Goal: Information Seeking & Learning: Learn about a topic

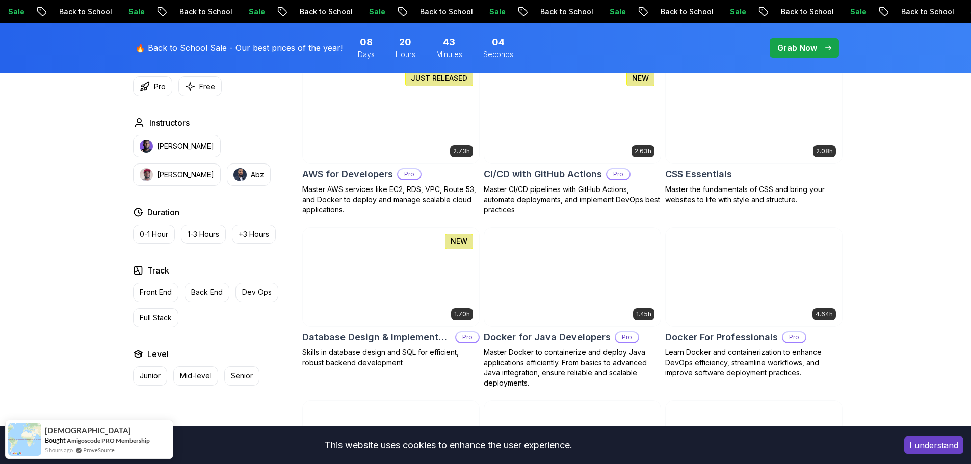
scroll to position [799, 0]
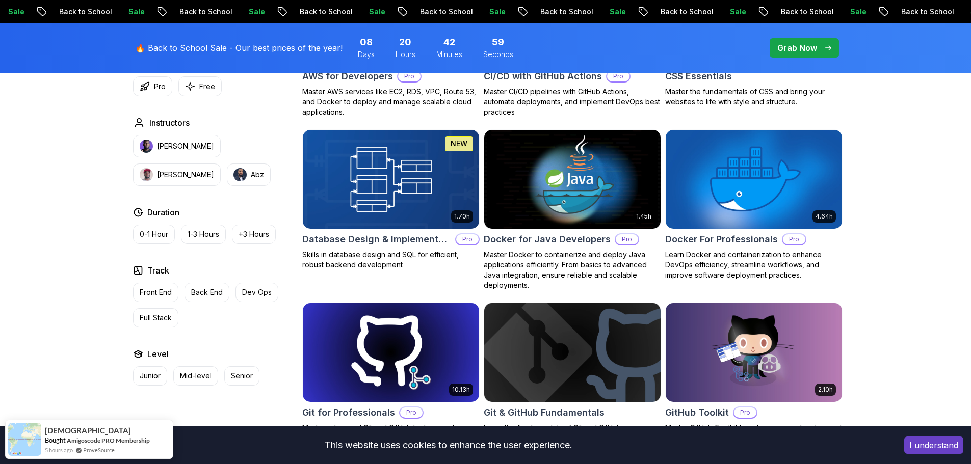
scroll to position [901, 0]
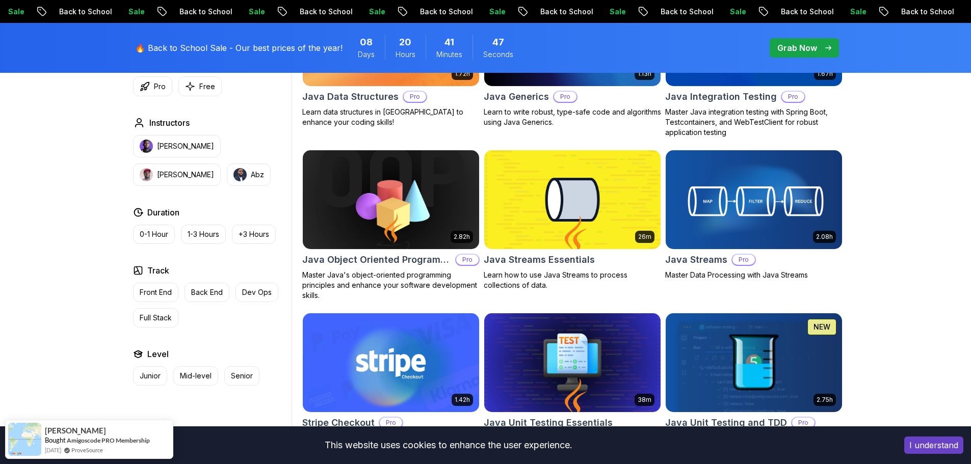
scroll to position [1564, 0]
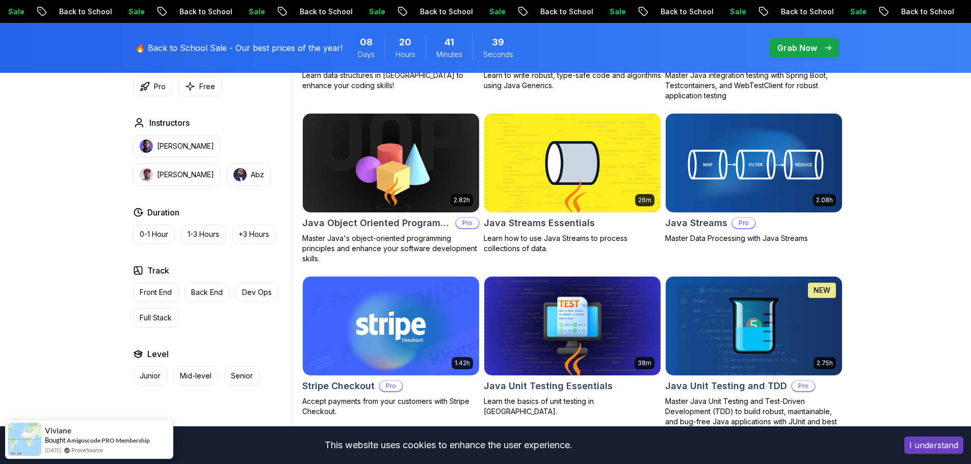
click at [891, 279] on div "Filters Filters Type Course Build Price Pro Free Instructors [PERSON_NAME] [PER…" at bounding box center [485, 112] width 971 height 2746
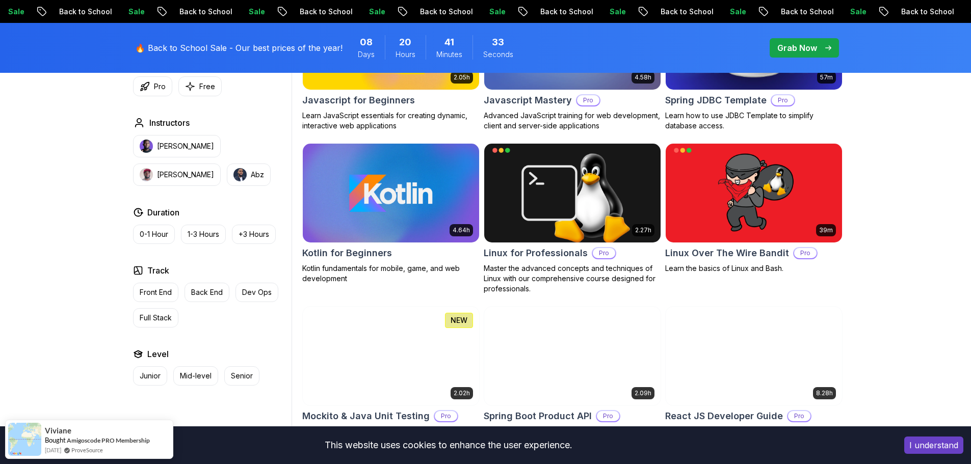
scroll to position [2176, 0]
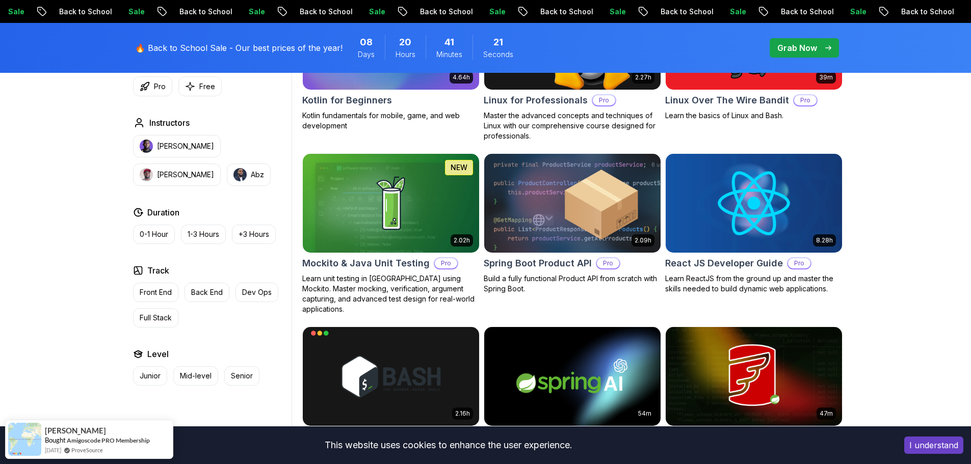
click at [555, 217] on img at bounding box center [572, 202] width 185 height 103
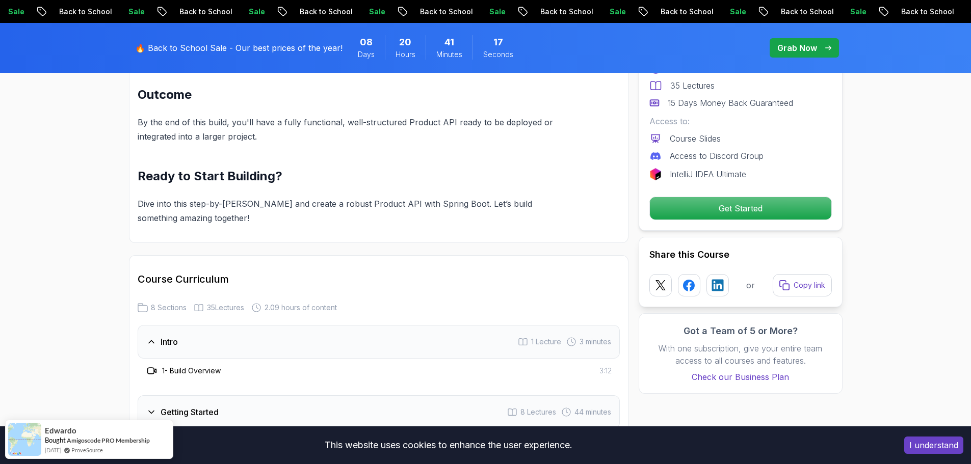
scroll to position [1224, 0]
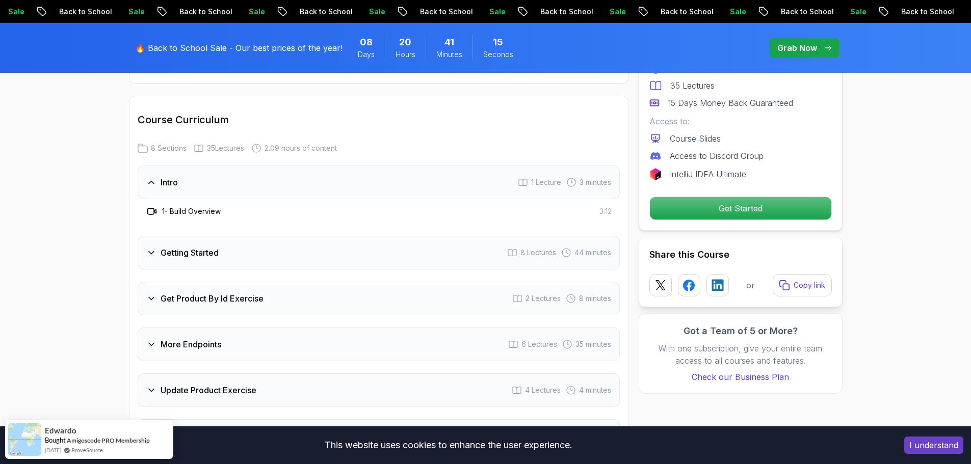
click at [197, 247] on h3 "Getting Started" at bounding box center [190, 253] width 58 height 12
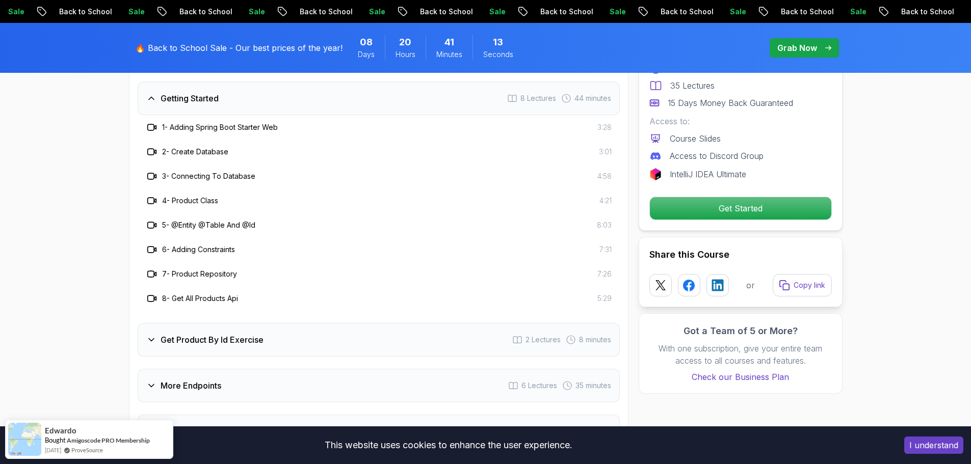
scroll to position [1275, 0]
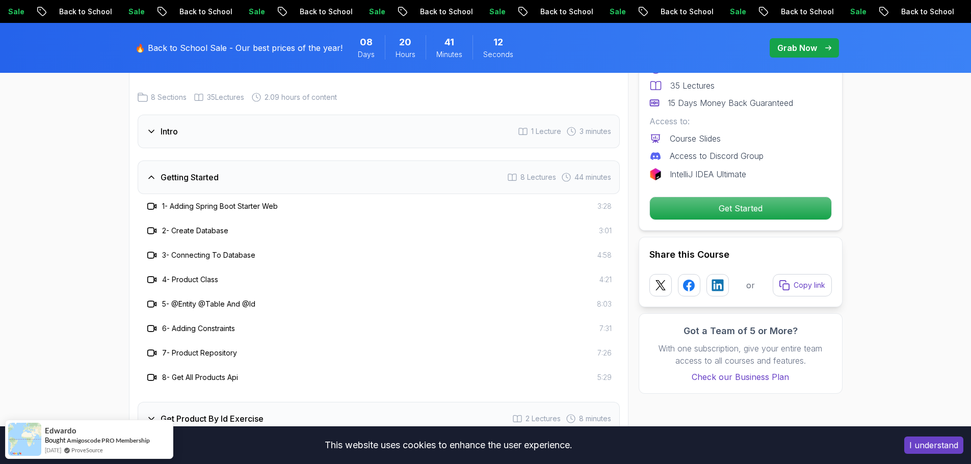
click at [153, 126] on icon at bounding box center [151, 131] width 10 height 10
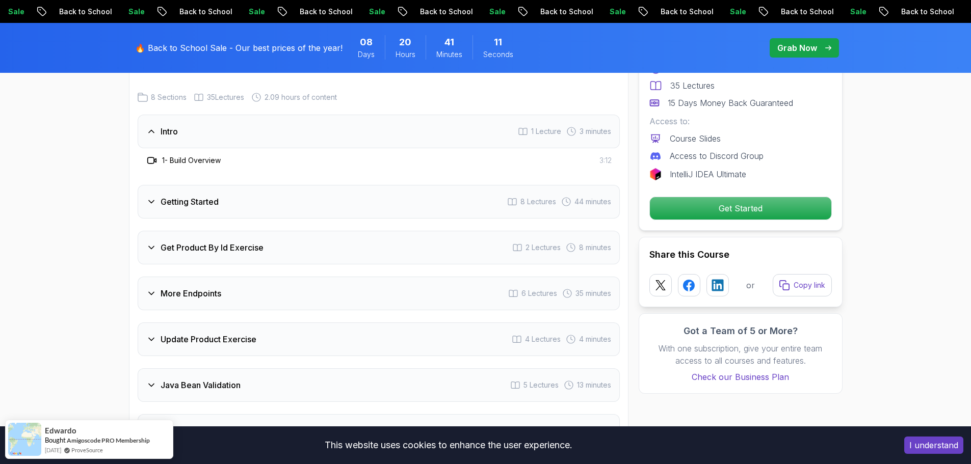
click at [154, 126] on icon at bounding box center [151, 131] width 10 height 10
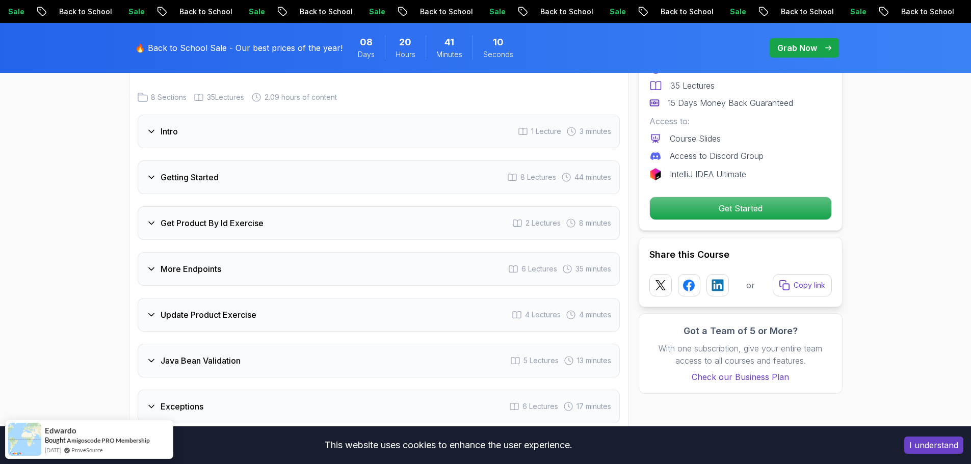
click at [176, 171] on h3 "Getting Started" at bounding box center [190, 177] width 58 height 12
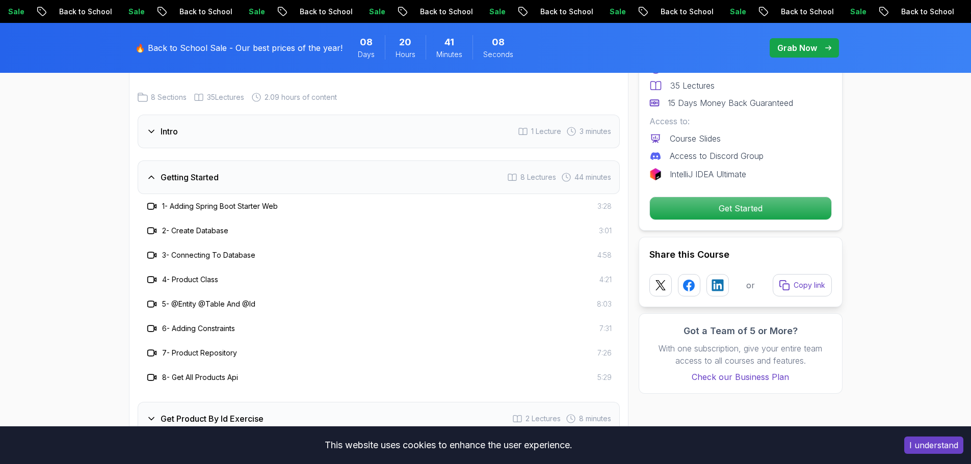
click at [162, 125] on h3 "Intro" at bounding box center [169, 131] width 17 height 12
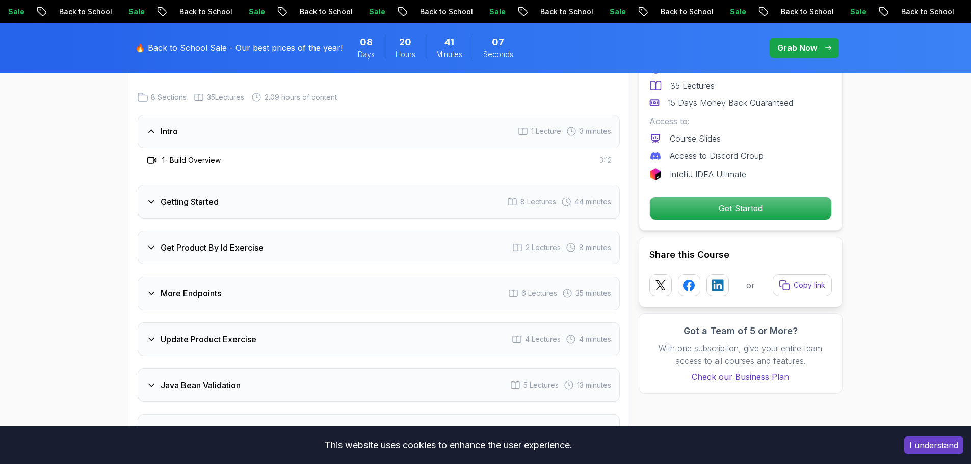
click at [162, 125] on h3 "Intro" at bounding box center [169, 131] width 17 height 12
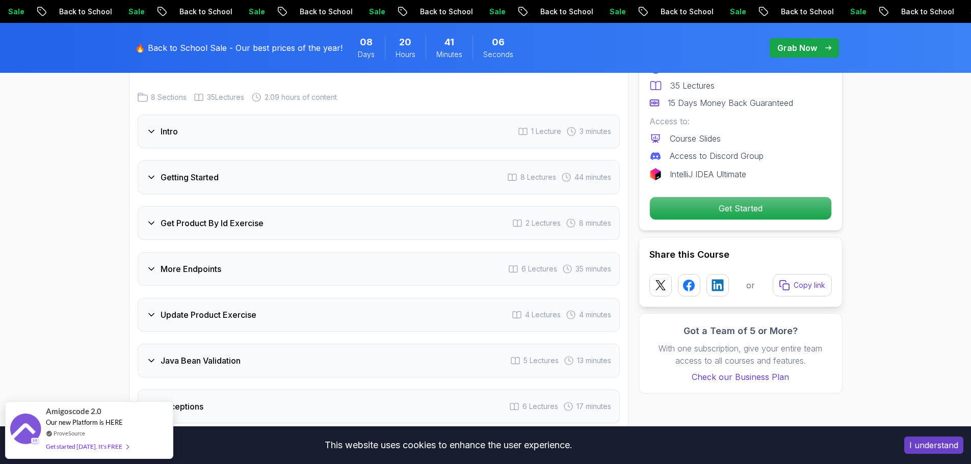
click at [197, 171] on h3 "Getting Started" at bounding box center [190, 177] width 58 height 12
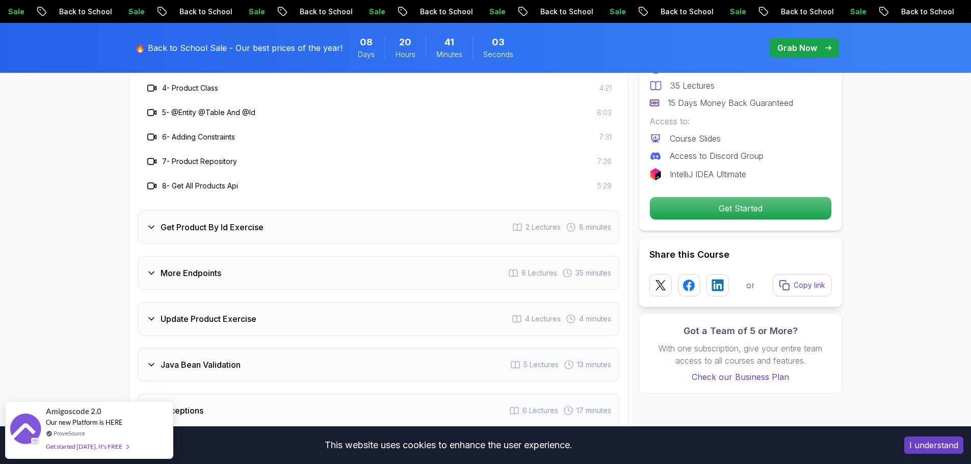
scroll to position [1326, 0]
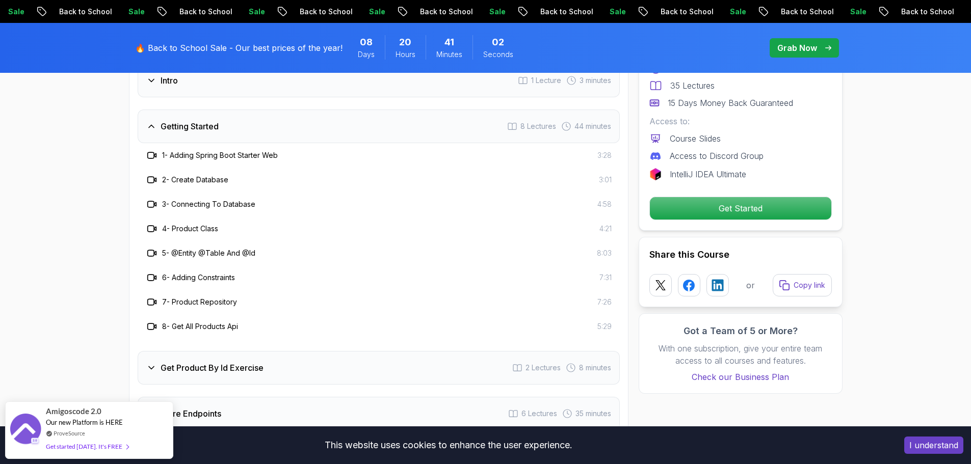
click at [191, 150] on h3 "1 - Adding Spring Boot Starter Web" at bounding box center [220, 155] width 116 height 10
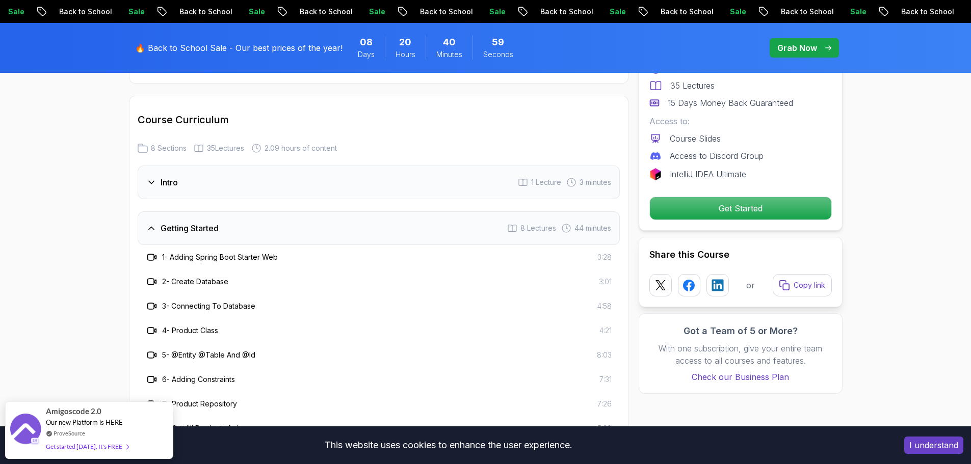
click at [164, 176] on h3 "Intro" at bounding box center [169, 182] width 17 height 12
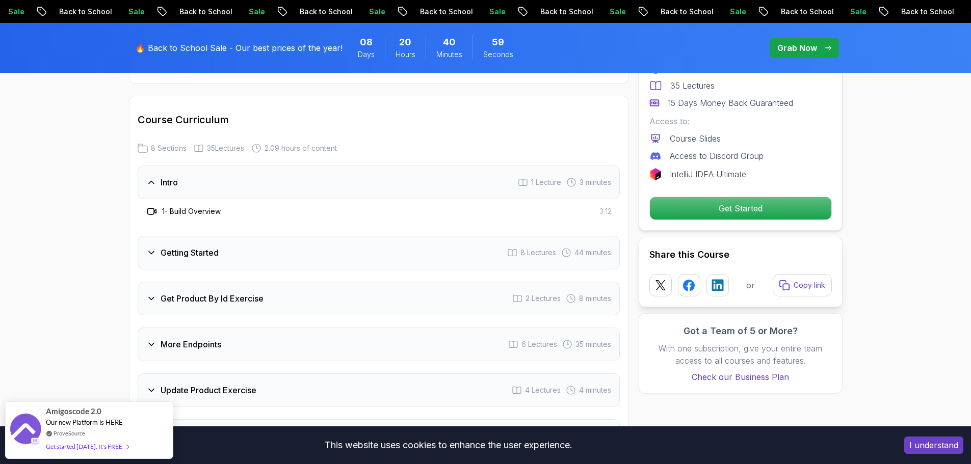
click at [164, 176] on h3 "Intro" at bounding box center [169, 182] width 17 height 12
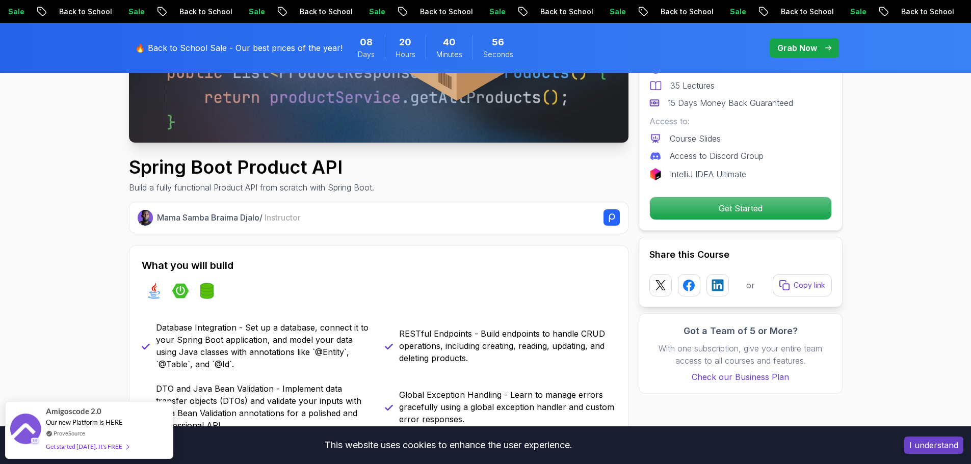
scroll to position [153, 0]
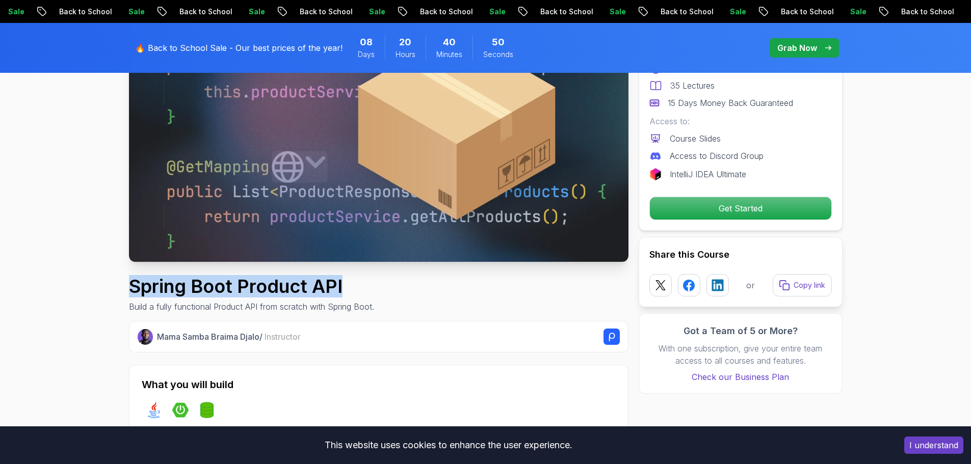
drag, startPoint x: 190, startPoint y: 283, endPoint x: 359, endPoint y: 277, distance: 169.4
click at [359, 277] on h1 "Spring Boot Product API" at bounding box center [251, 286] width 245 height 20
copy h1 "Spring Boot Product API"
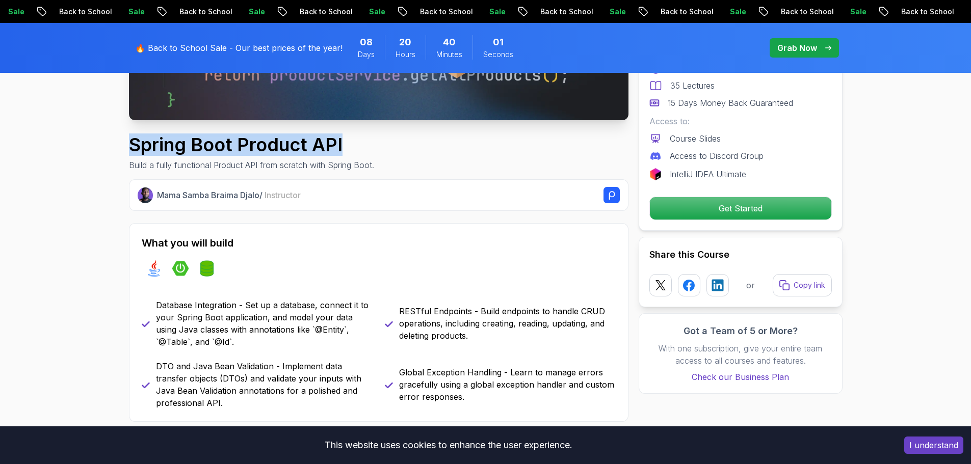
scroll to position [408, 0]
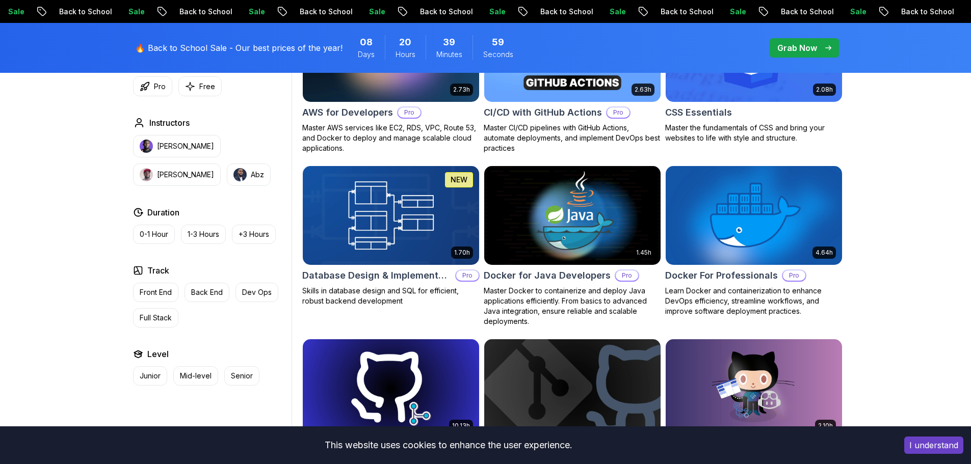
scroll to position [861, 0]
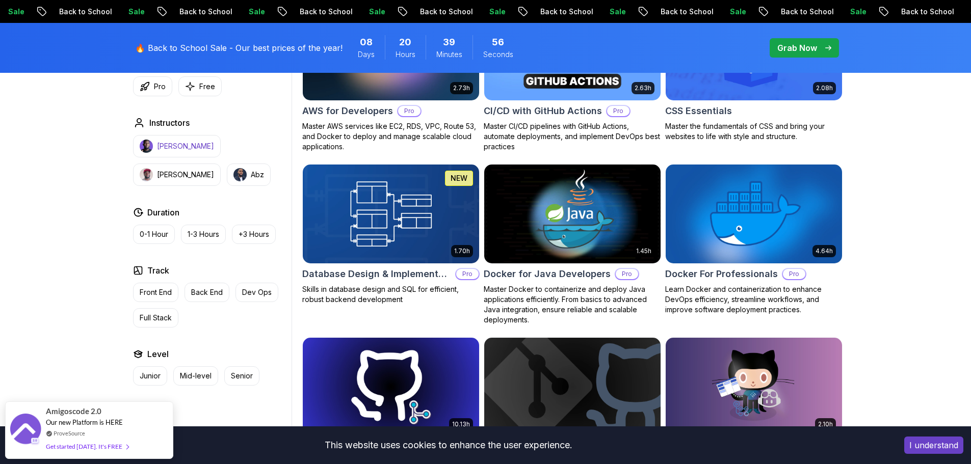
click at [179, 147] on p "[PERSON_NAME]" at bounding box center [185, 146] width 57 height 10
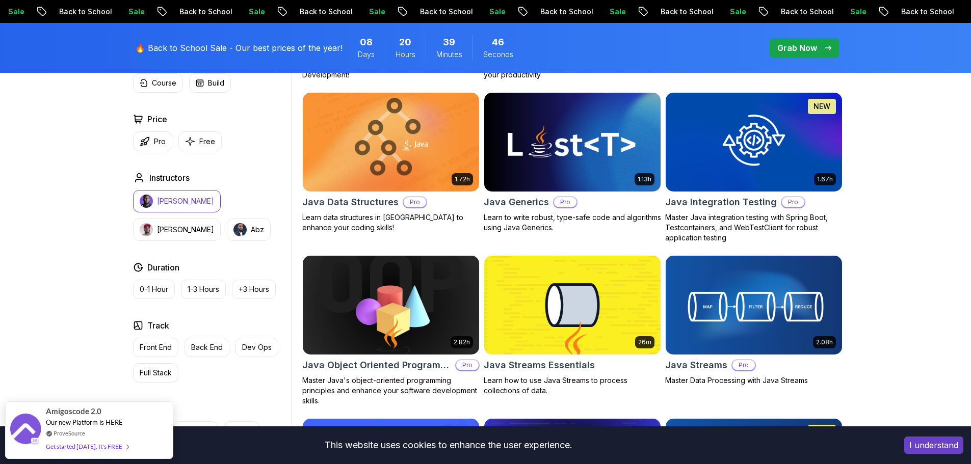
scroll to position [1727, 0]
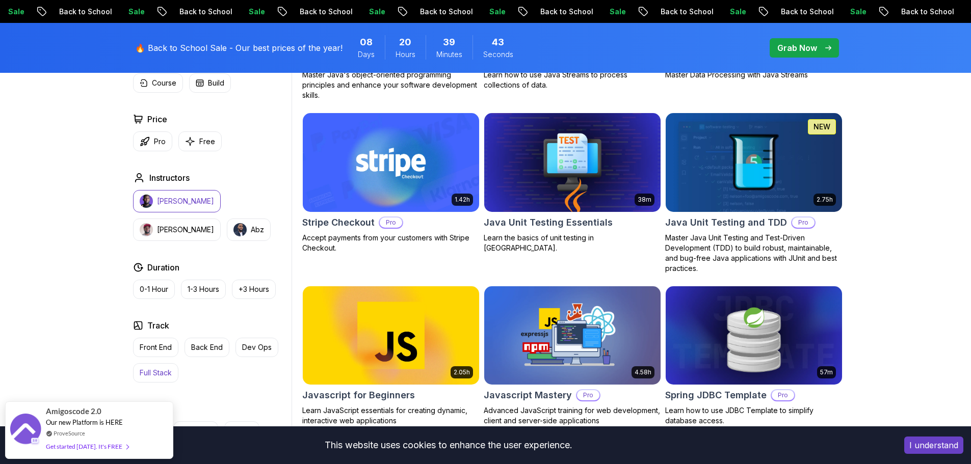
click at [164, 375] on p "Full Stack" at bounding box center [156, 373] width 32 height 10
